Goal: Information Seeking & Learning: Learn about a topic

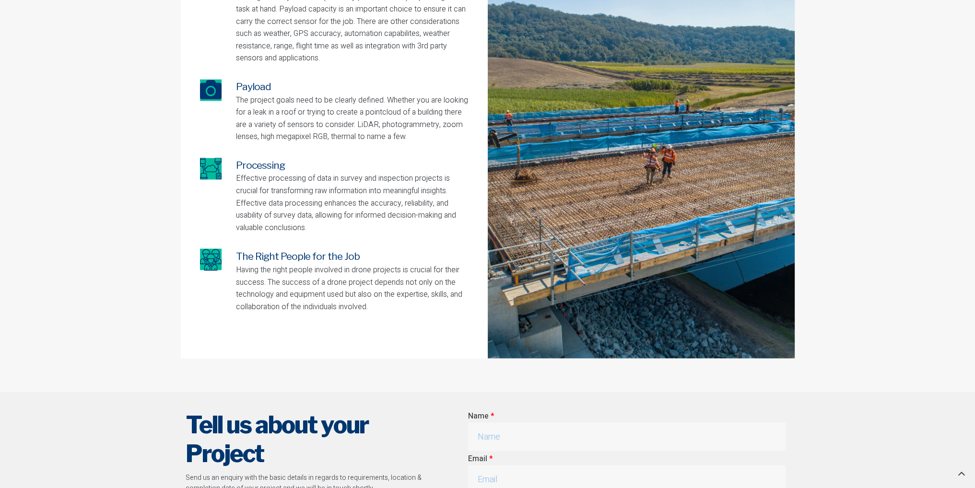
scroll to position [2062, 0]
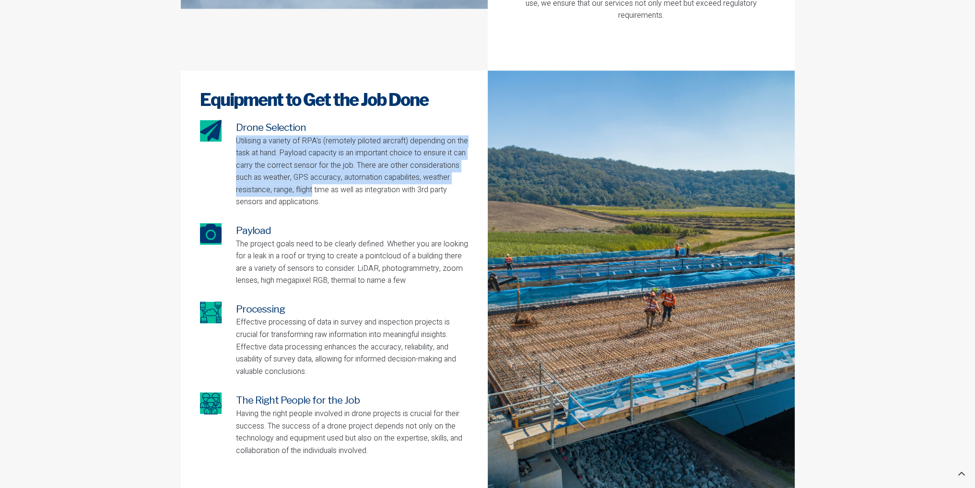
drag, startPoint x: 236, startPoint y: 129, endPoint x: 342, endPoint y: 180, distance: 117.6
click at [342, 180] on p "Utilising a variety of RPA's (remotely piloted aircraft) depending on the task …" at bounding box center [352, 172] width 233 height 74
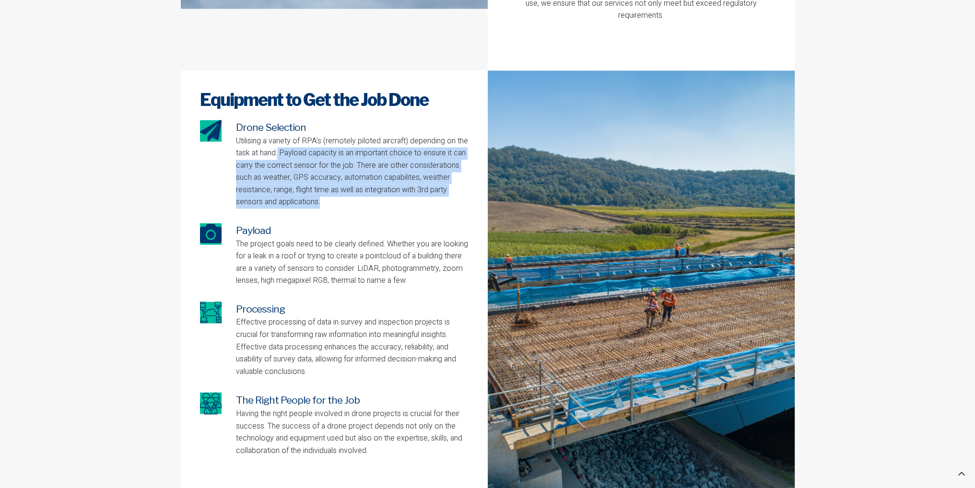
drag, startPoint x: 292, startPoint y: 141, endPoint x: 344, endPoint y: 190, distance: 71.6
click at [344, 190] on p "Utilising a variety of RPA's (remotely piloted aircraft) depending on the task …" at bounding box center [352, 172] width 233 height 74
click at [345, 190] on p "Utilising a variety of RPA's (remotely piloted aircraft) depending on the task …" at bounding box center [352, 172] width 233 height 74
drag, startPoint x: 379, startPoint y: 136, endPoint x: 385, endPoint y: 186, distance: 49.7
click at [385, 186] on p "Utilising a variety of RPA's (remotely piloted aircraft) depending on the task …" at bounding box center [352, 172] width 233 height 74
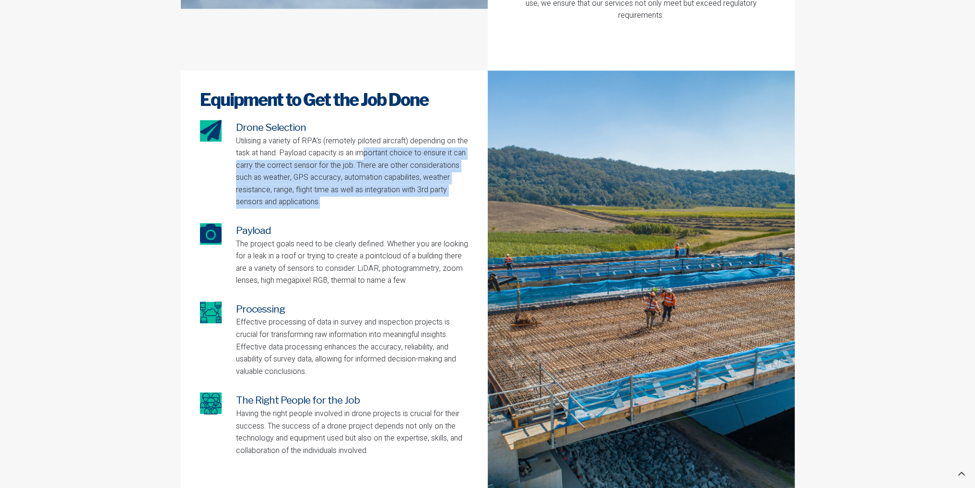
click at [385, 186] on p "Utilising a variety of RPA's (remotely piloted aircraft) depending on the task …" at bounding box center [352, 172] width 233 height 74
drag, startPoint x: 287, startPoint y: 153, endPoint x: 338, endPoint y: 186, distance: 60.1
click at [338, 186] on p "Utilising a variety of RPA's (remotely piloted aircraft) depending on the task …" at bounding box center [352, 172] width 233 height 74
drag, startPoint x: 371, startPoint y: 150, endPoint x: 462, endPoint y: 188, distance: 98.7
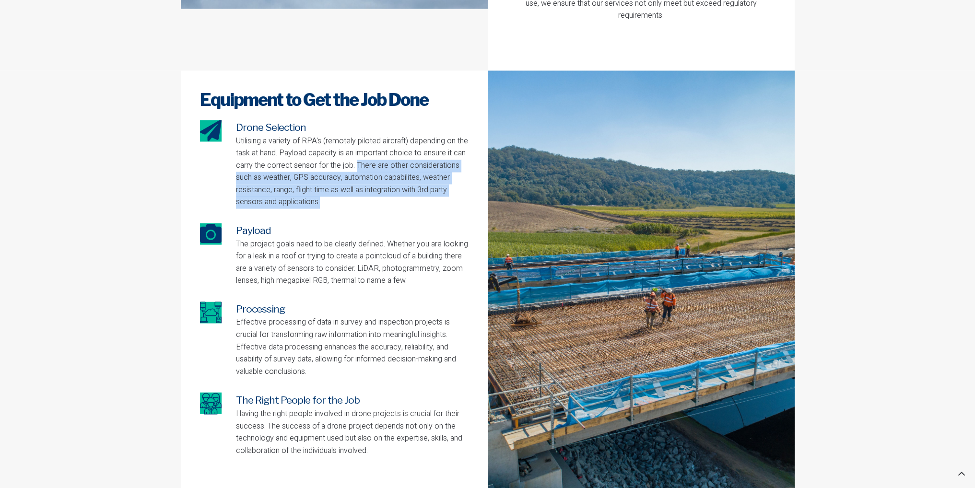
click at [462, 188] on p "Utilising a variety of RPA's (remotely piloted aircraft) depending on the task …" at bounding box center [352, 172] width 233 height 74
click at [439, 192] on p "Utilising a variety of RPA's (remotely piloted aircraft) depending on the task …" at bounding box center [352, 172] width 233 height 74
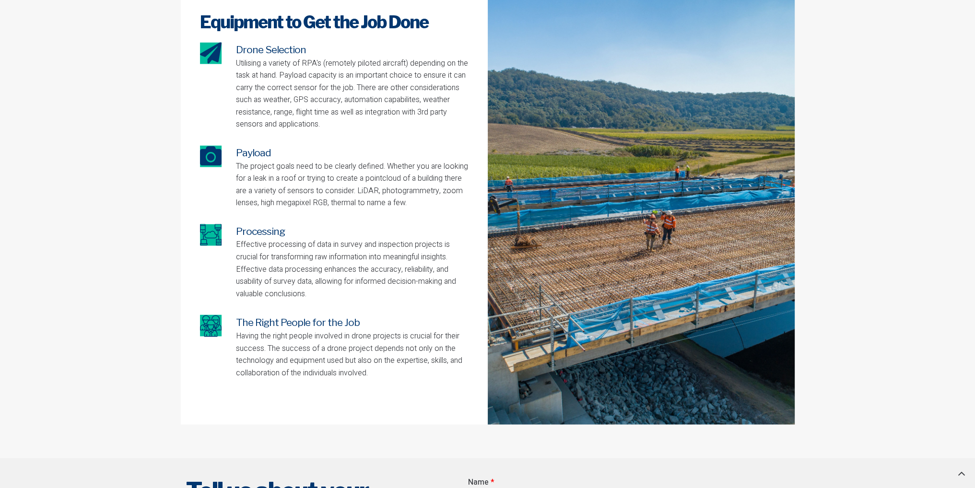
scroll to position [2206, 0]
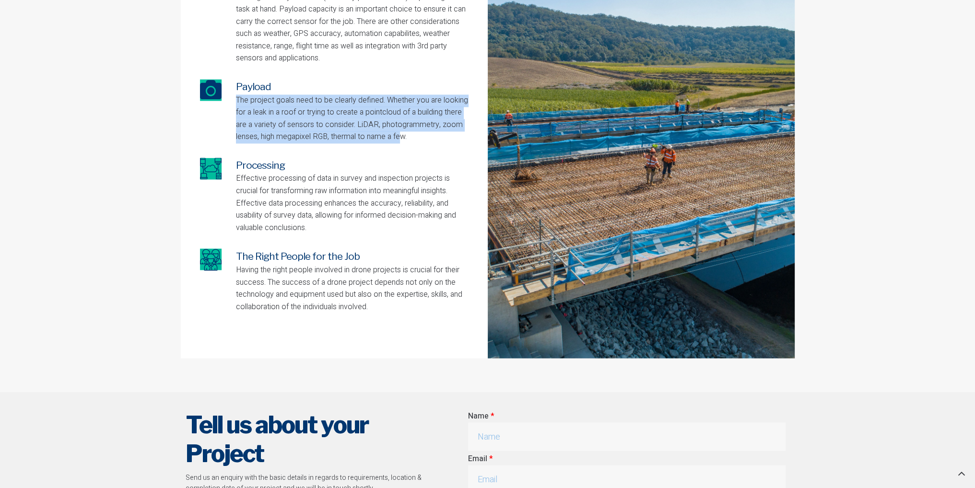
drag, startPoint x: 237, startPoint y: 91, endPoint x: 401, endPoint y: 127, distance: 167.6
click at [401, 127] on p "The project goals need to be clearly defined. Whether you are looking for a lea…" at bounding box center [352, 118] width 233 height 49
click at [352, 124] on p "The project goals need to be clearly defined. Whether you are looking for a lea…" at bounding box center [352, 118] width 233 height 49
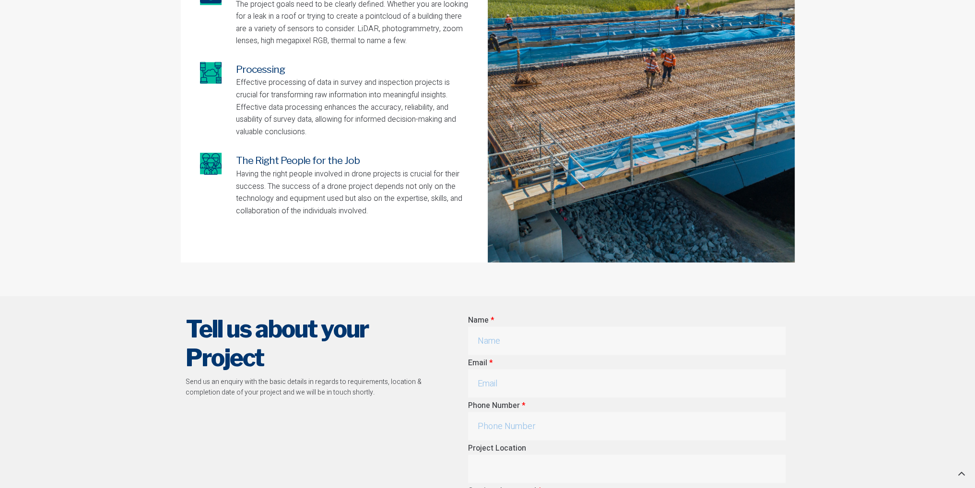
scroll to position [2158, 0]
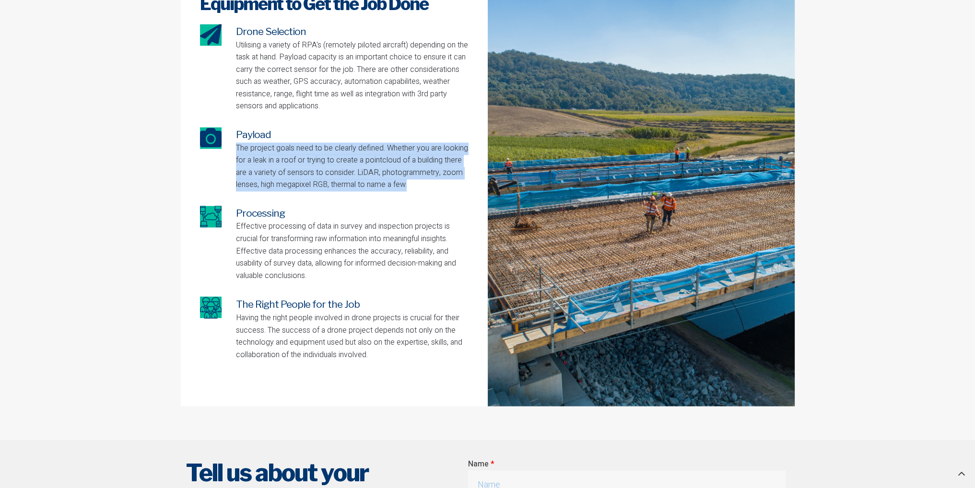
drag, startPoint x: 238, startPoint y: 134, endPoint x: 411, endPoint y: 168, distance: 176.0
click at [411, 168] on p "The project goals need to be clearly defined. Whether you are looking for a lea…" at bounding box center [352, 166] width 233 height 49
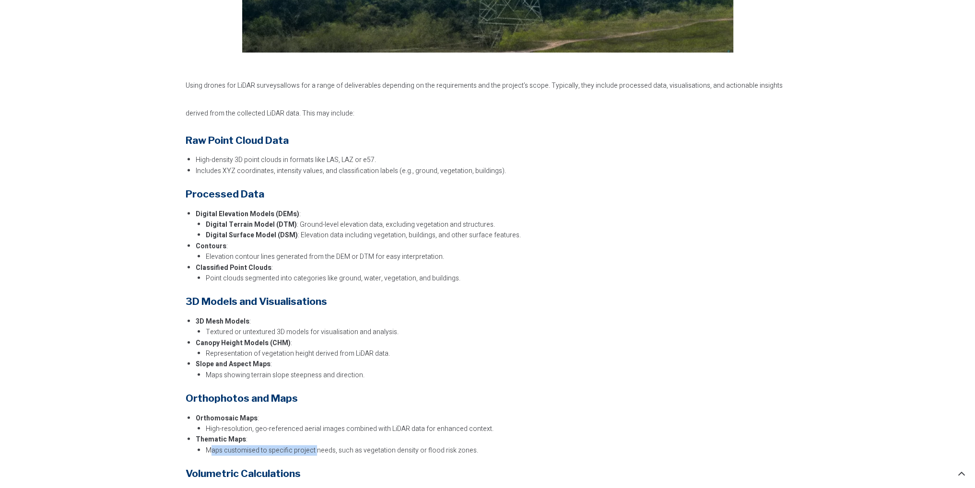
scroll to position [2816, 0]
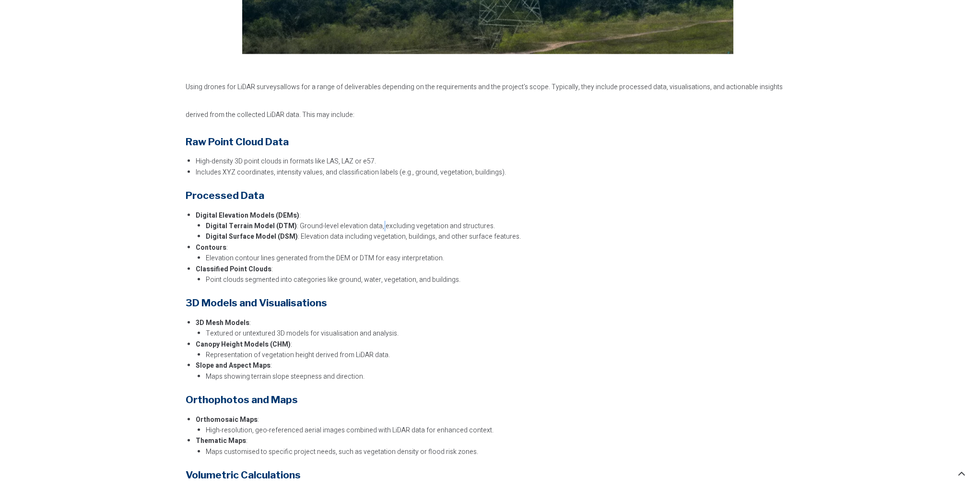
drag, startPoint x: 479, startPoint y: 223, endPoint x: 374, endPoint y: 223, distance: 105.0
click at [374, 223] on li "Digital Terrain Model (DTM) : Ground-level elevation data, excluding vegetation…" at bounding box center [498, 226] width 584 height 11
drag, startPoint x: 291, startPoint y: 223, endPoint x: 377, endPoint y: 225, distance: 86.8
click at [377, 225] on li "Digital Terrain Model (DTM) : Ground-level elevation data, excluding vegetation…" at bounding box center [498, 226] width 584 height 11
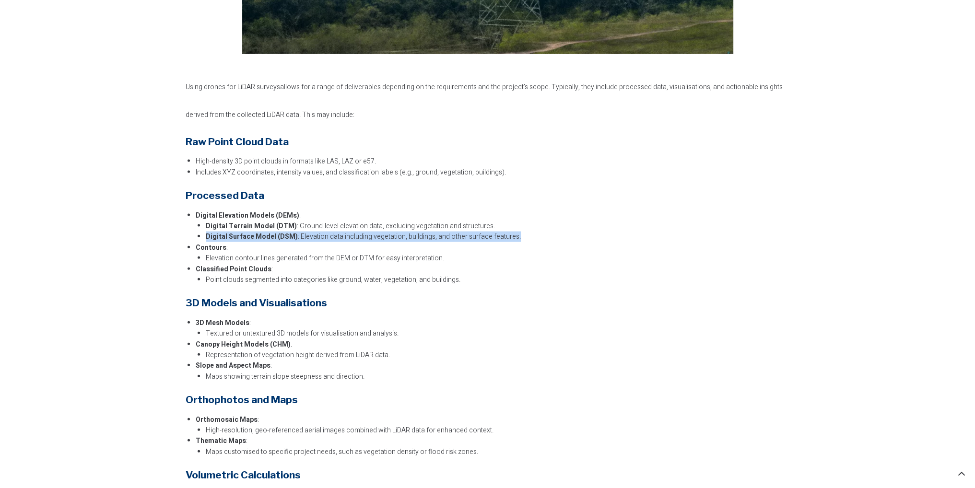
drag, startPoint x: 207, startPoint y: 238, endPoint x: 226, endPoint y: 242, distance: 19.6
click at [226, 242] on ul "Digital Elevation Models (DEMs) : Digital Terrain Model (DTM) : Ground-level el…" at bounding box center [493, 248] width 594 height 75
click at [226, 243] on li "Contours : Elevation contour lines generated from the DEM or DTM for easy inter…" at bounding box center [493, 254] width 594 height 22
drag, startPoint x: 295, startPoint y: 236, endPoint x: 502, endPoint y: 242, distance: 206.8
click at [502, 242] on ul "Digital Elevation Models (DEMs) : Digital Terrain Model (DTM) : Ground-level el…" at bounding box center [493, 248] width 594 height 75
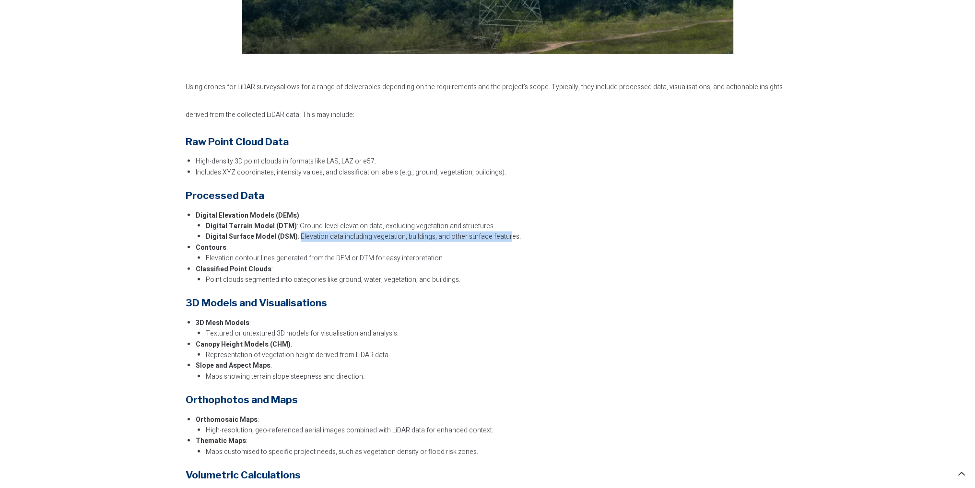
click at [502, 243] on li "Contours : Elevation contour lines generated from the DEM or DTM for easy inter…" at bounding box center [493, 254] width 594 height 22
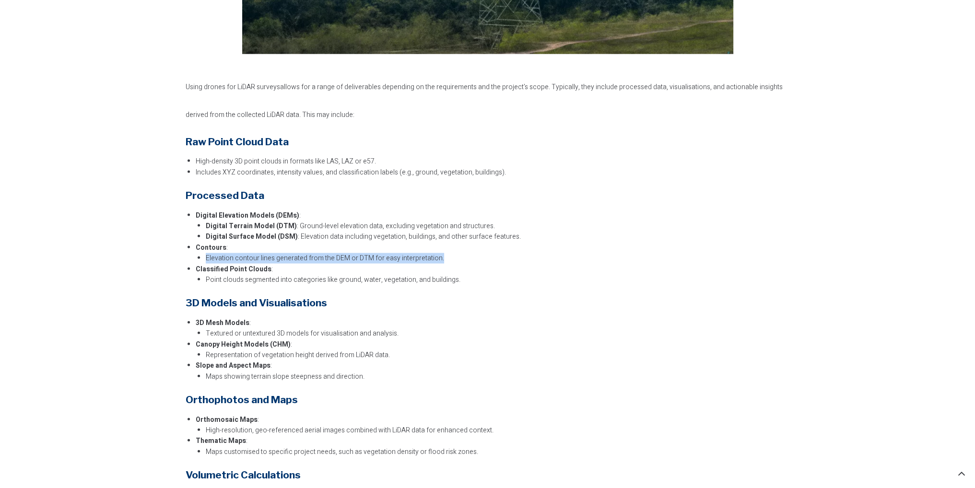
drag, startPoint x: 207, startPoint y: 258, endPoint x: 443, endPoint y: 258, distance: 235.5
click at [443, 258] on li "Elevation contour lines generated from the DEM or DTM for easy interpretation." at bounding box center [498, 258] width 584 height 11
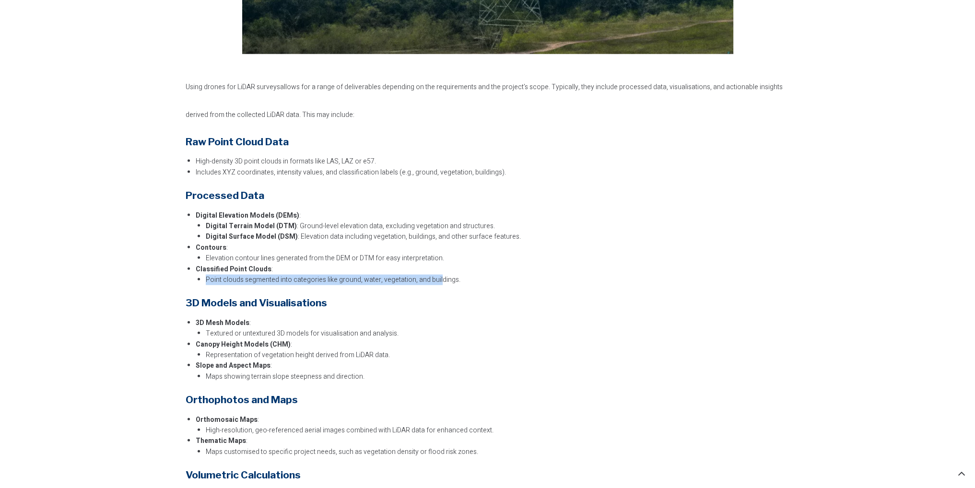
drag, startPoint x: 205, startPoint y: 279, endPoint x: 437, endPoint y: 283, distance: 232.2
click at [437, 283] on li "Point clouds segmented into categories like ground, water, vegetation, and buil…" at bounding box center [498, 280] width 584 height 11
click at [403, 313] on div "Using drones for LiDAR surveys allows for a range of deliverables depending on …" at bounding box center [488, 302] width 604 height 462
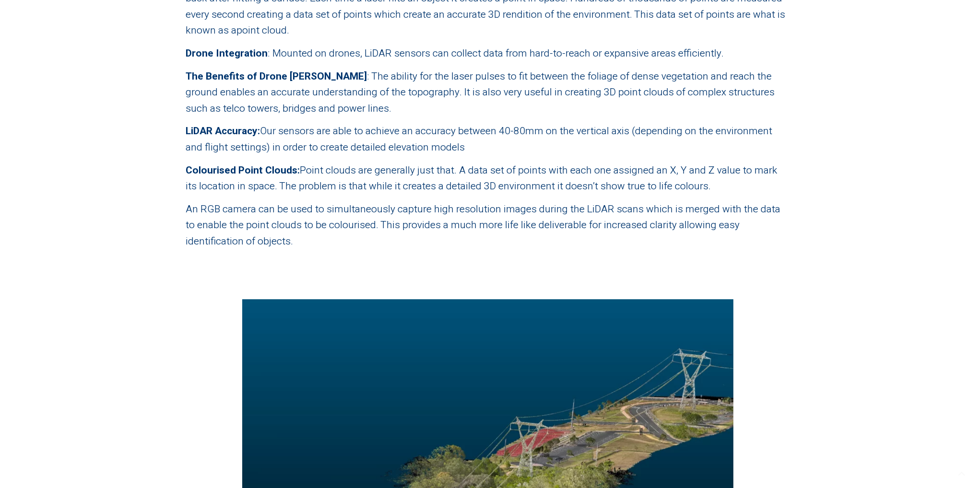
scroll to position [1172, 0]
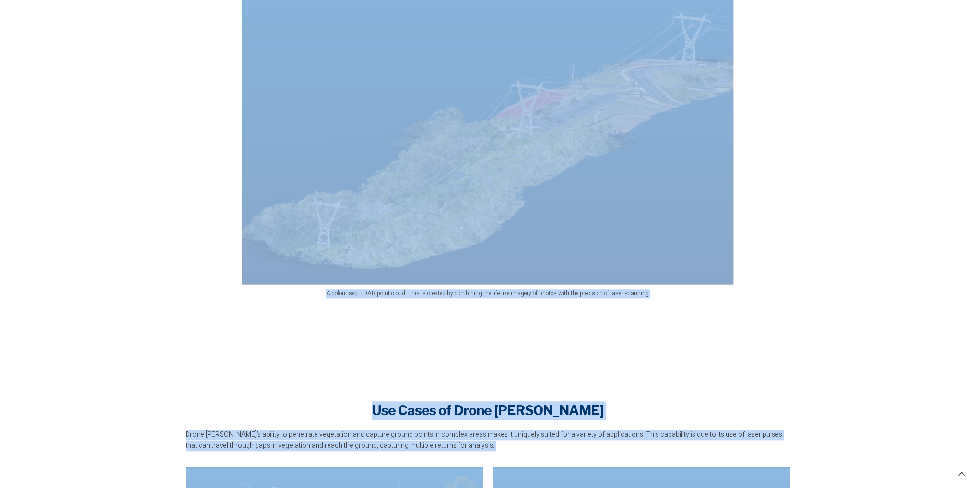
drag, startPoint x: 614, startPoint y: 379, endPoint x: 301, endPoint y: 233, distance: 345.7
click at [806, 126] on section "A colourised LiDAR point cloud. This is created by combining the life like imag…" at bounding box center [487, 132] width 975 height 351
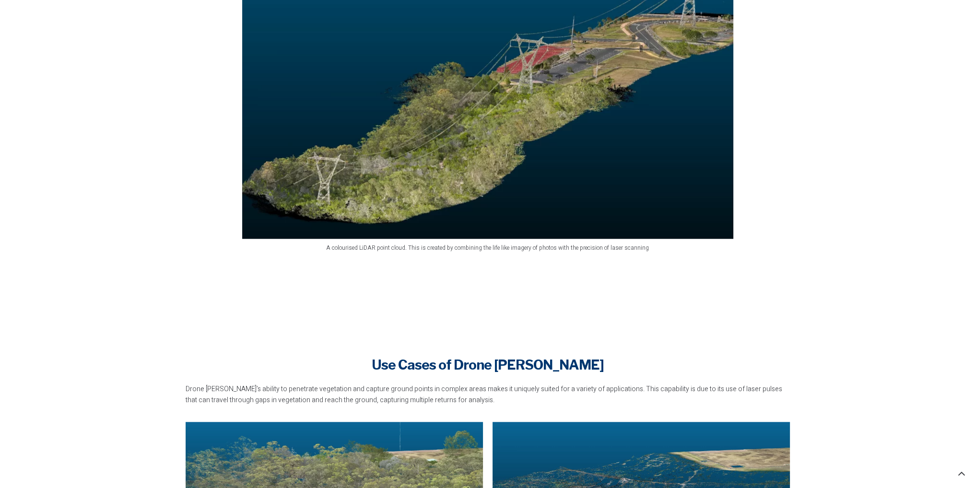
scroll to position [1460, 0]
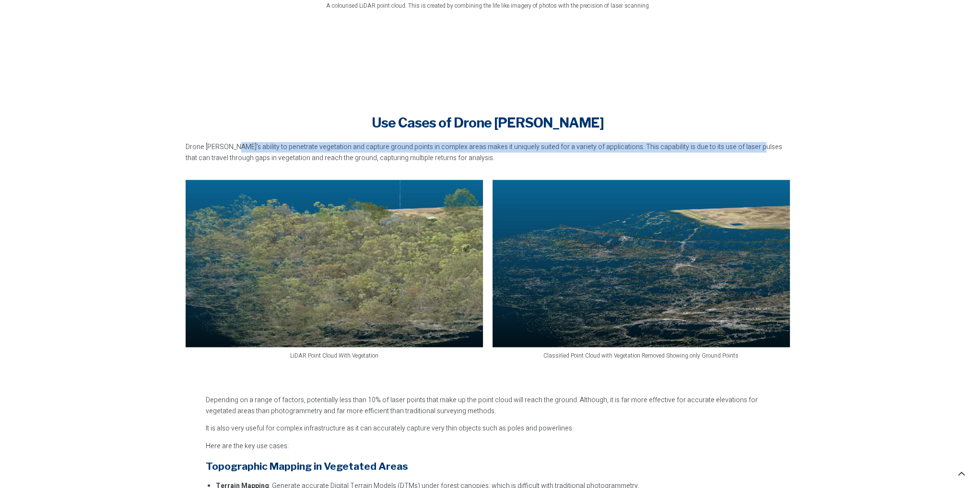
drag, startPoint x: 230, startPoint y: 144, endPoint x: 747, endPoint y: 140, distance: 517.1
click at [747, 140] on div "Drone LiDAR’s ability to penetrate vegetation and capture ground points in comp…" at bounding box center [488, 156] width 614 height 38
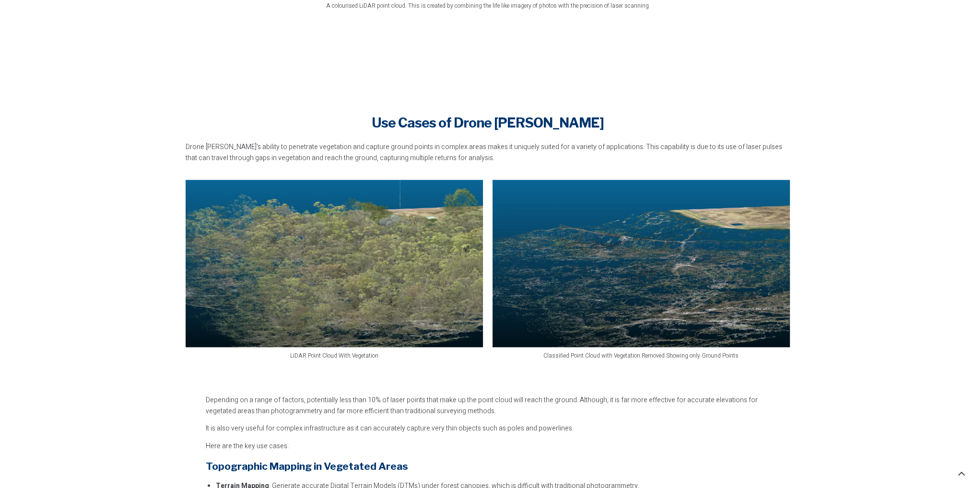
click at [577, 157] on p "Drone LiDAR’s ability to penetrate vegetation and capture ground points in comp…" at bounding box center [488, 153] width 604 height 22
drag, startPoint x: 608, startPoint y: 146, endPoint x: 784, endPoint y: 142, distance: 176.1
click at [784, 142] on p "Drone LiDAR’s ability to penetrate vegetation and capture ground points in comp…" at bounding box center [488, 153] width 604 height 22
drag, startPoint x: 712, startPoint y: 148, endPoint x: 777, endPoint y: 148, distance: 65.2
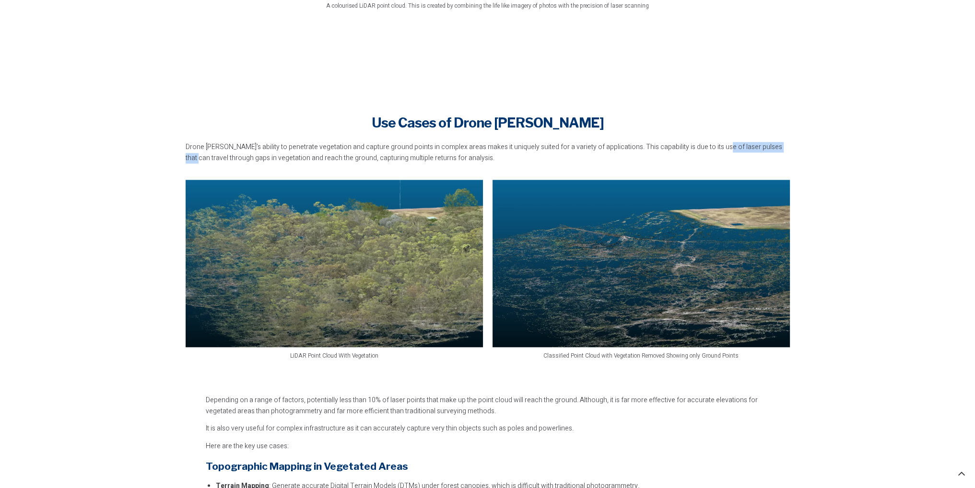
click at [777, 148] on p "Drone LiDAR’s ability to penetrate vegetation and capture ground points in comp…" at bounding box center [488, 153] width 604 height 22
drag, startPoint x: 739, startPoint y: 148, endPoint x: 460, endPoint y: 155, distance: 278.8
click at [460, 155] on p "Drone LiDAR’s ability to penetrate vegetation and capture ground points in comp…" at bounding box center [488, 153] width 604 height 22
